Goal: Find specific page/section: Find specific page/section

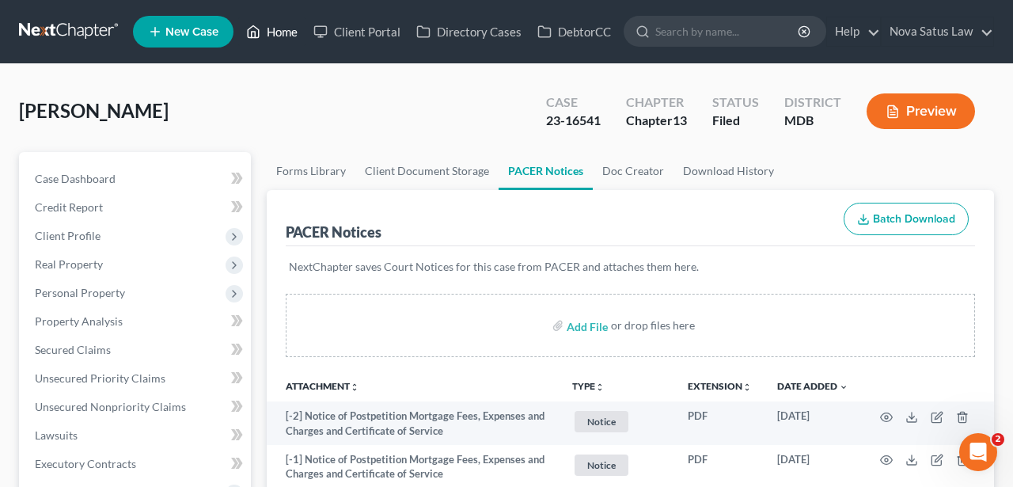
click at [289, 40] on link "Home" at bounding box center [271, 31] width 67 height 29
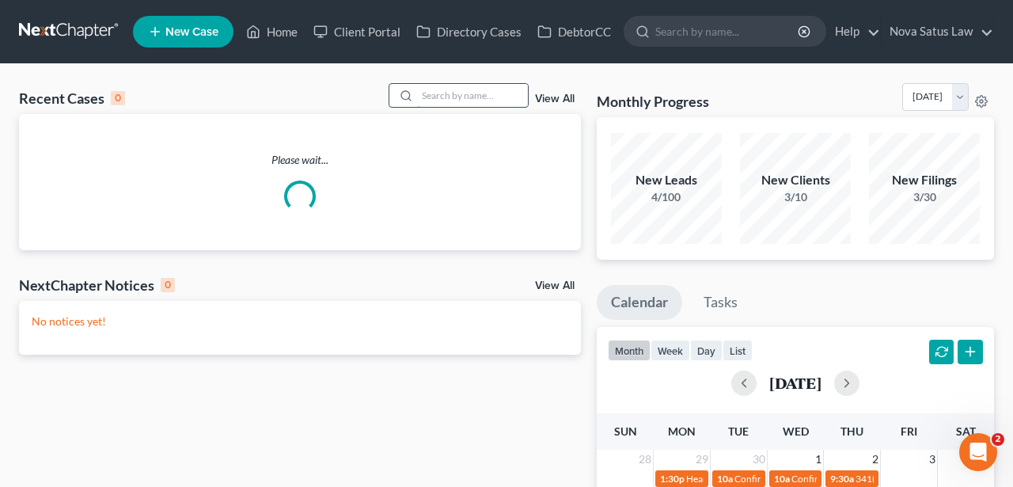
click at [481, 86] on input "search" at bounding box center [472, 95] width 111 height 23
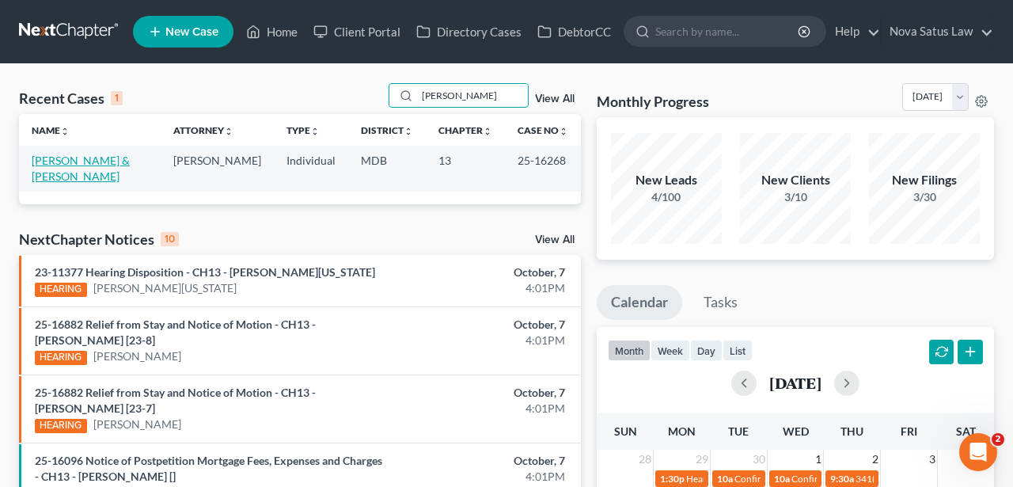
type input "[PERSON_NAME]"
click at [107, 159] on link "[PERSON_NAME] & [PERSON_NAME]" at bounding box center [81, 168] width 98 height 29
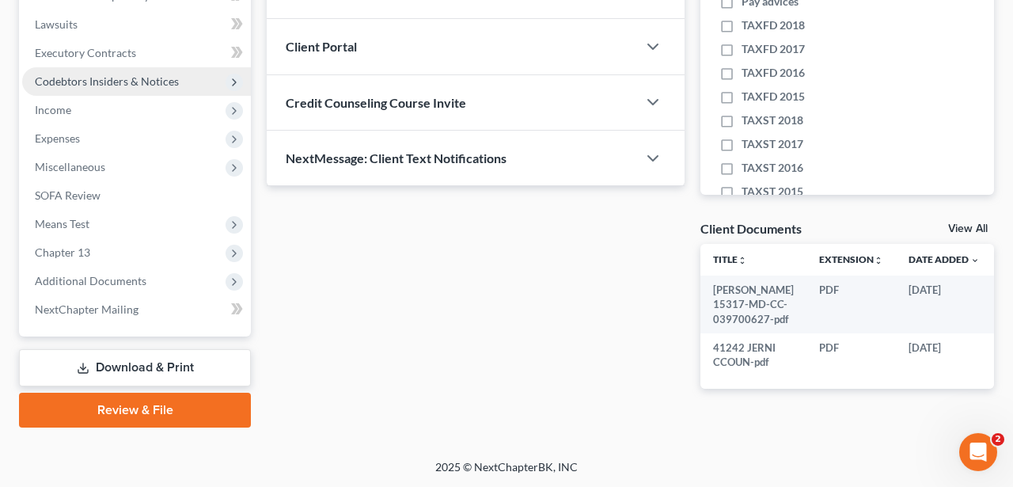
scroll to position [412, 0]
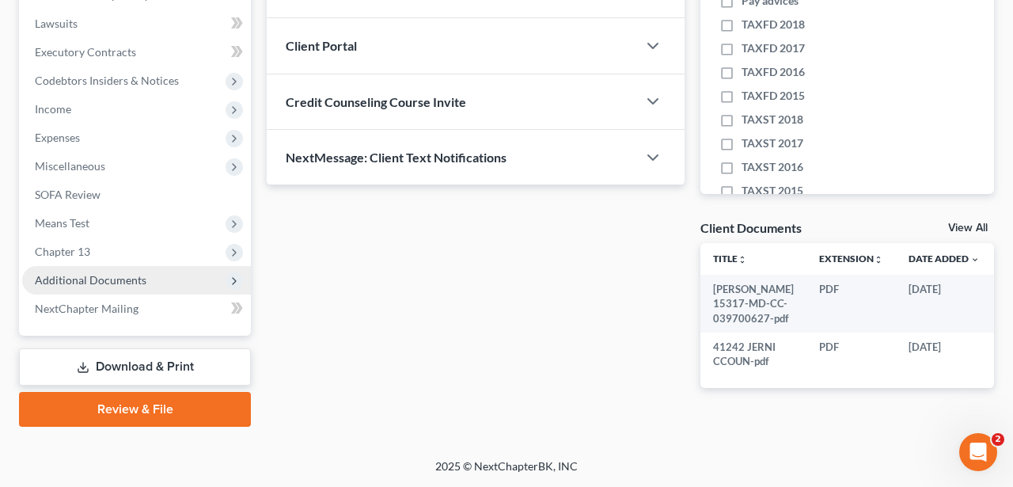
click at [142, 274] on span "Additional Documents" at bounding box center [91, 279] width 112 height 13
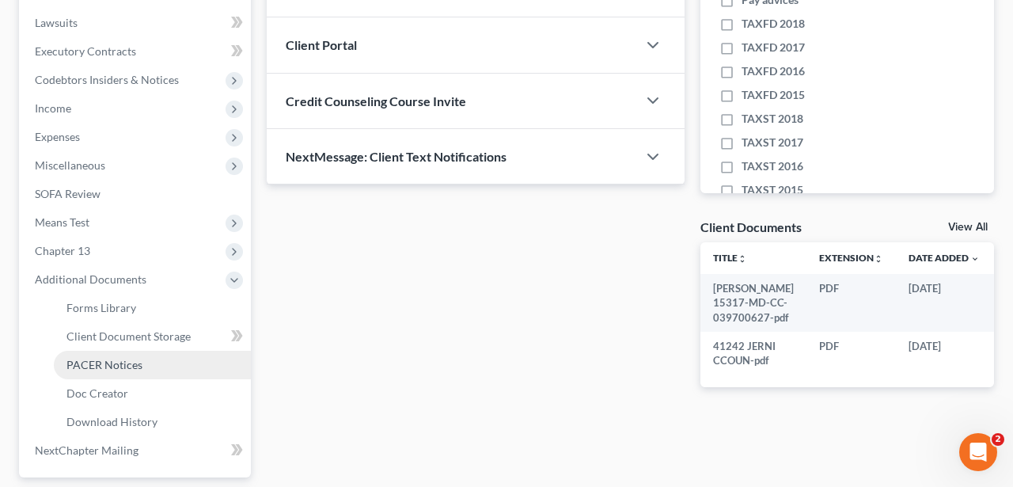
click at [120, 368] on span "PACER Notices" at bounding box center [105, 364] width 76 height 13
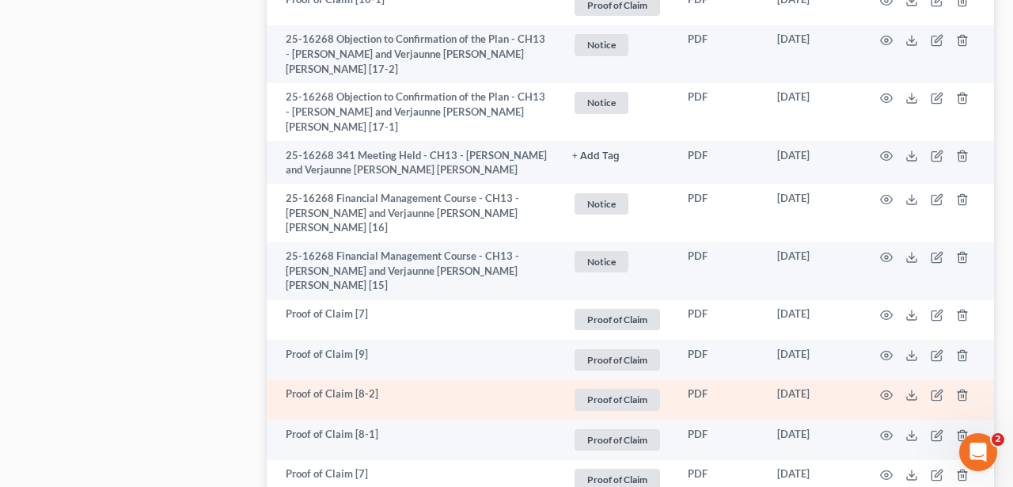
scroll to position [1317, 0]
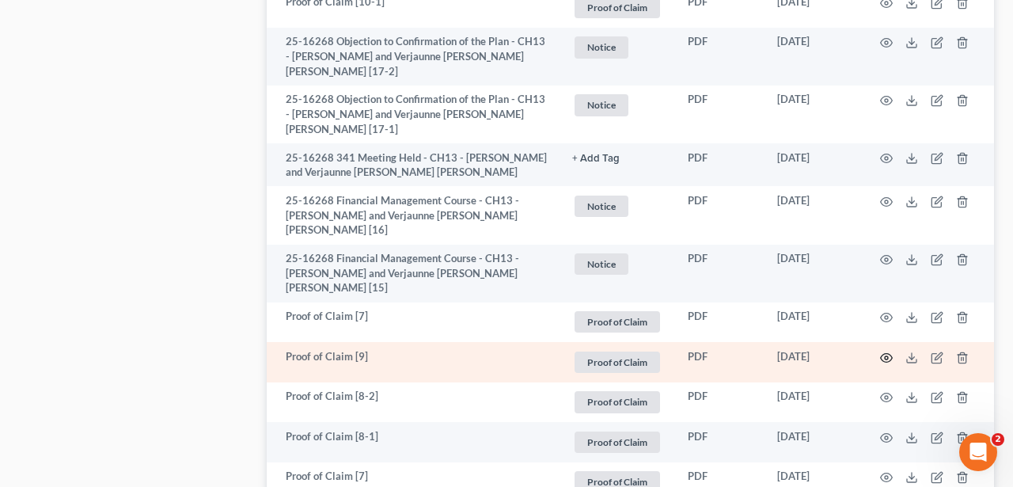
click at [881, 352] on icon "button" at bounding box center [886, 358] width 13 height 13
